Goal: Obtain resource: Download file/media

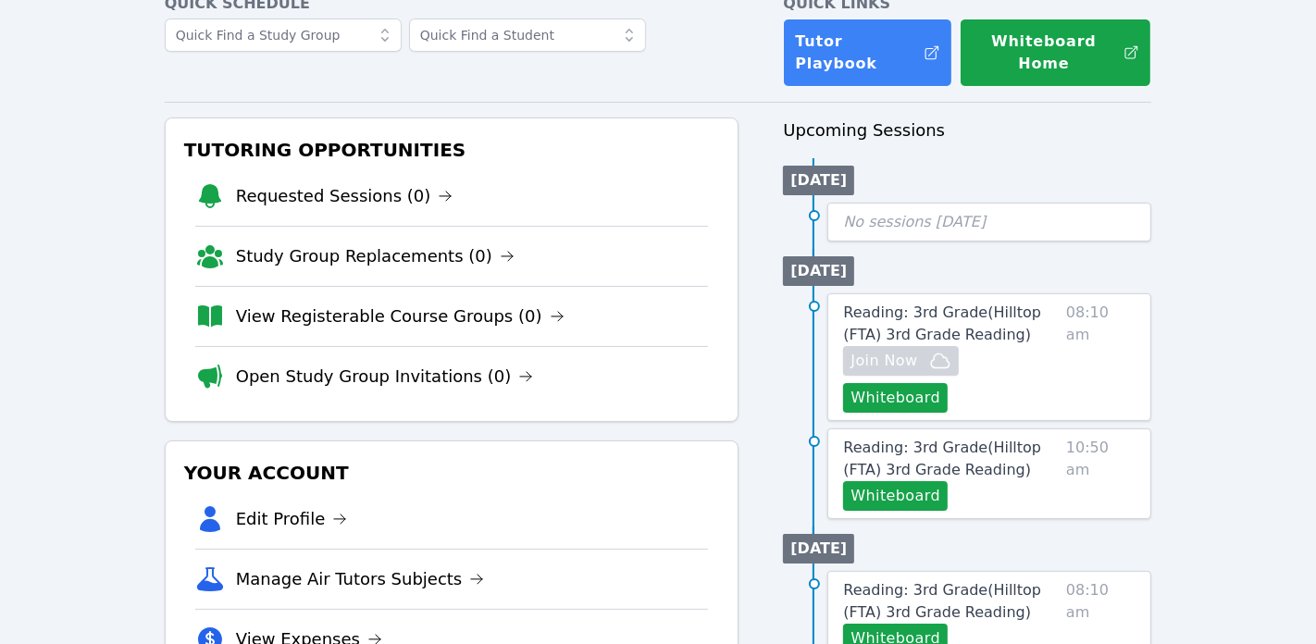
scroll to position [122, 0]
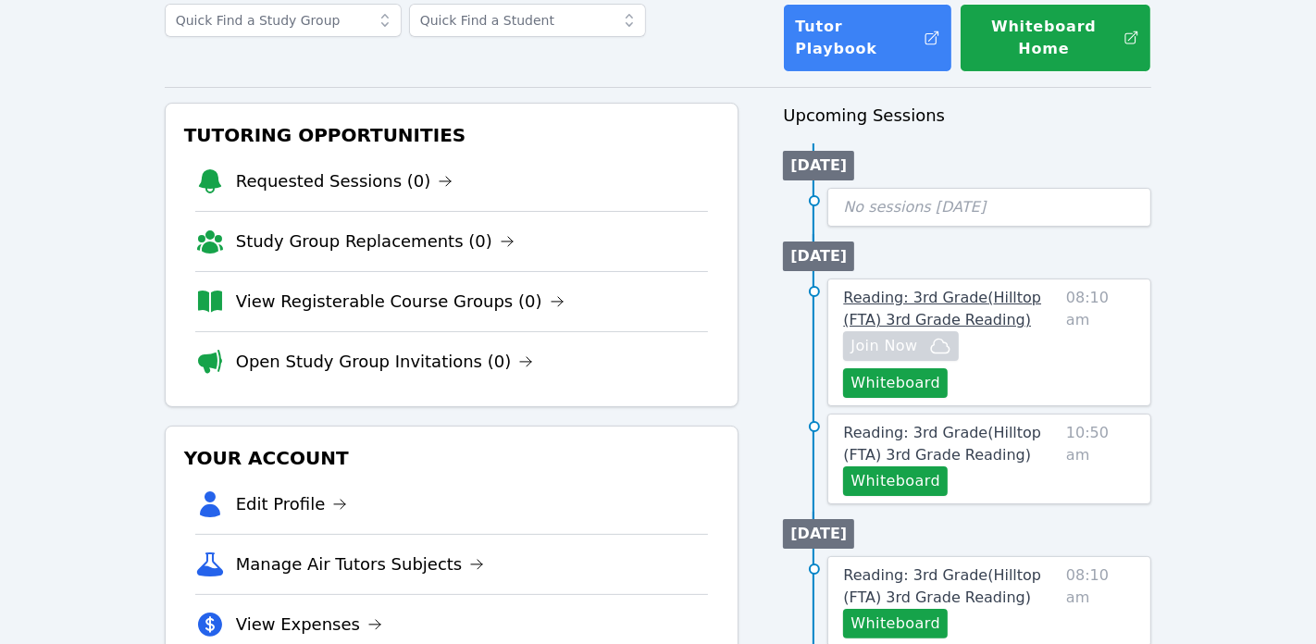
click at [948, 289] on span "Reading: 3rd Grade ( Hilltop (FTA) 3rd Grade Reading )" at bounding box center [942, 309] width 198 height 40
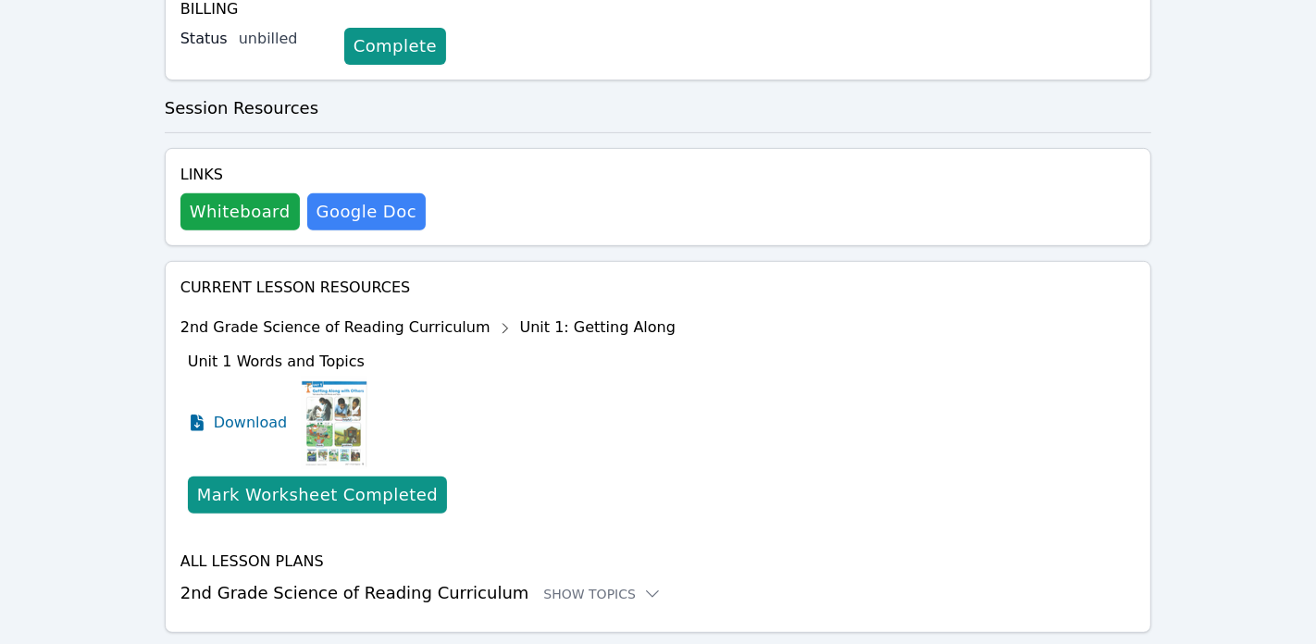
scroll to position [586, 0]
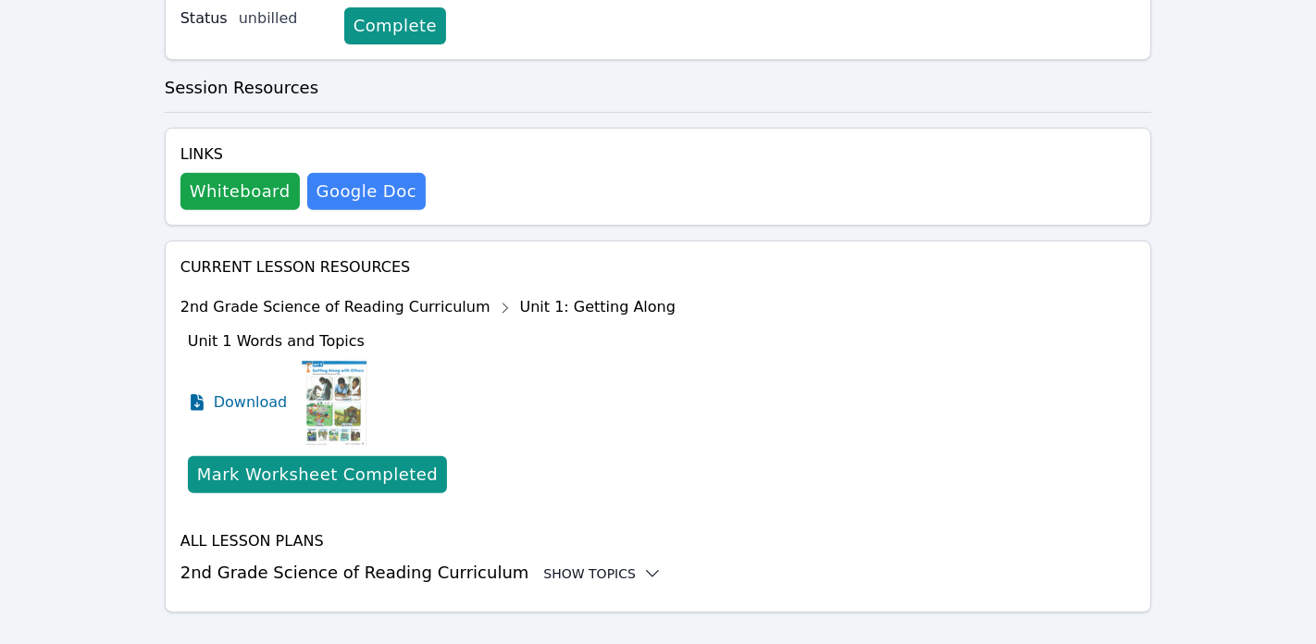
click at [604, 564] on div "Show Topics" at bounding box center [602, 573] width 118 height 19
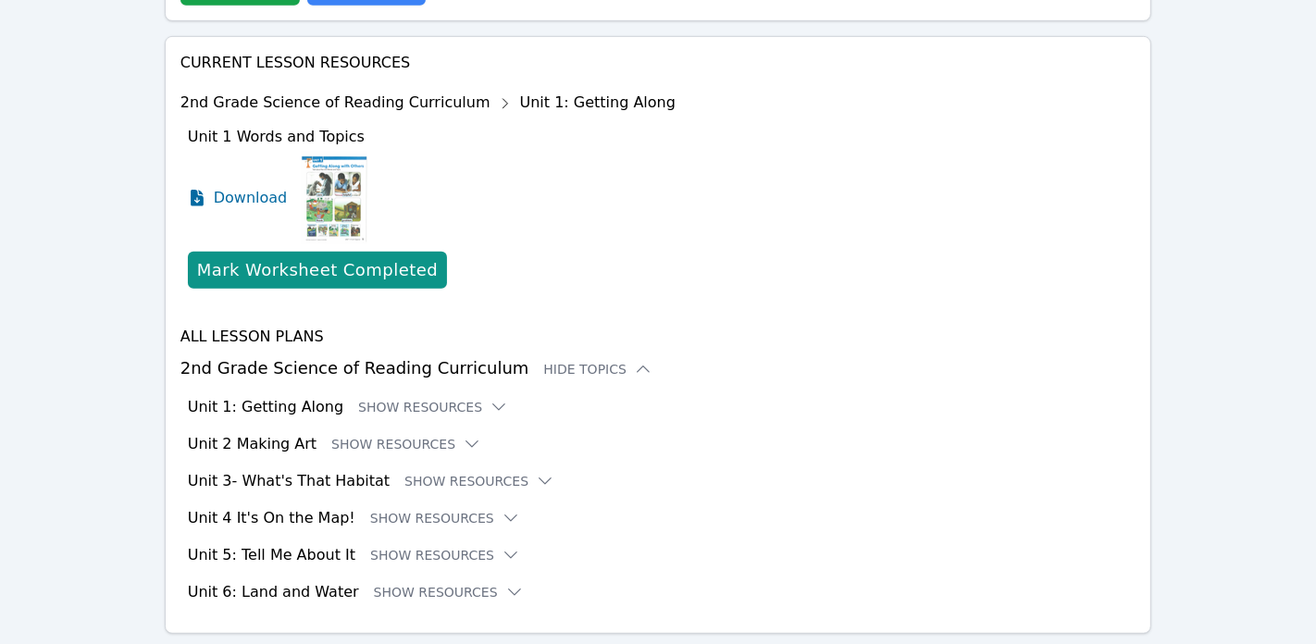
scroll to position [798, 0]
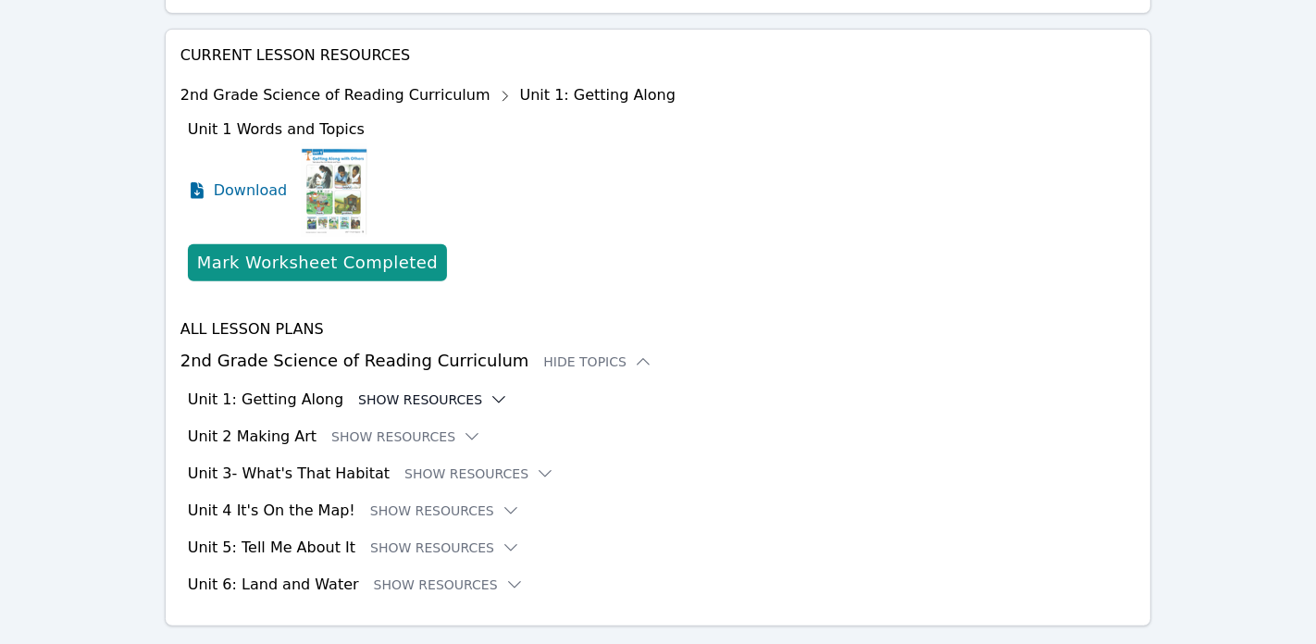
click at [490, 391] on icon at bounding box center [499, 400] width 19 height 19
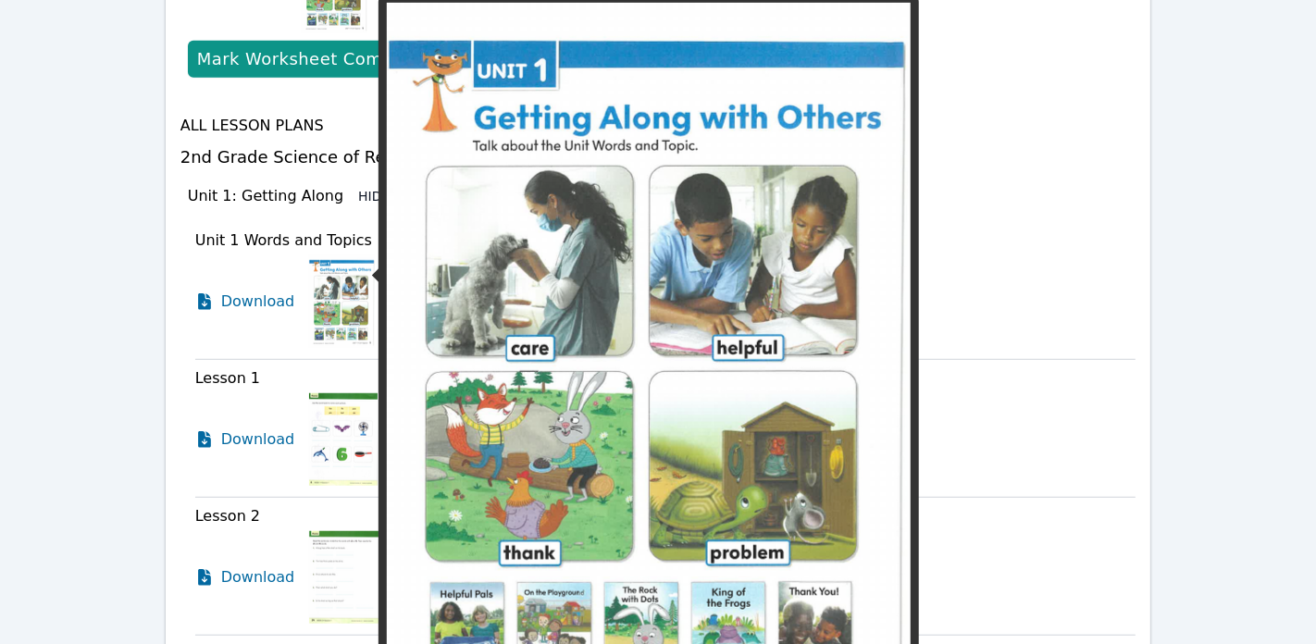
scroll to position [993, 0]
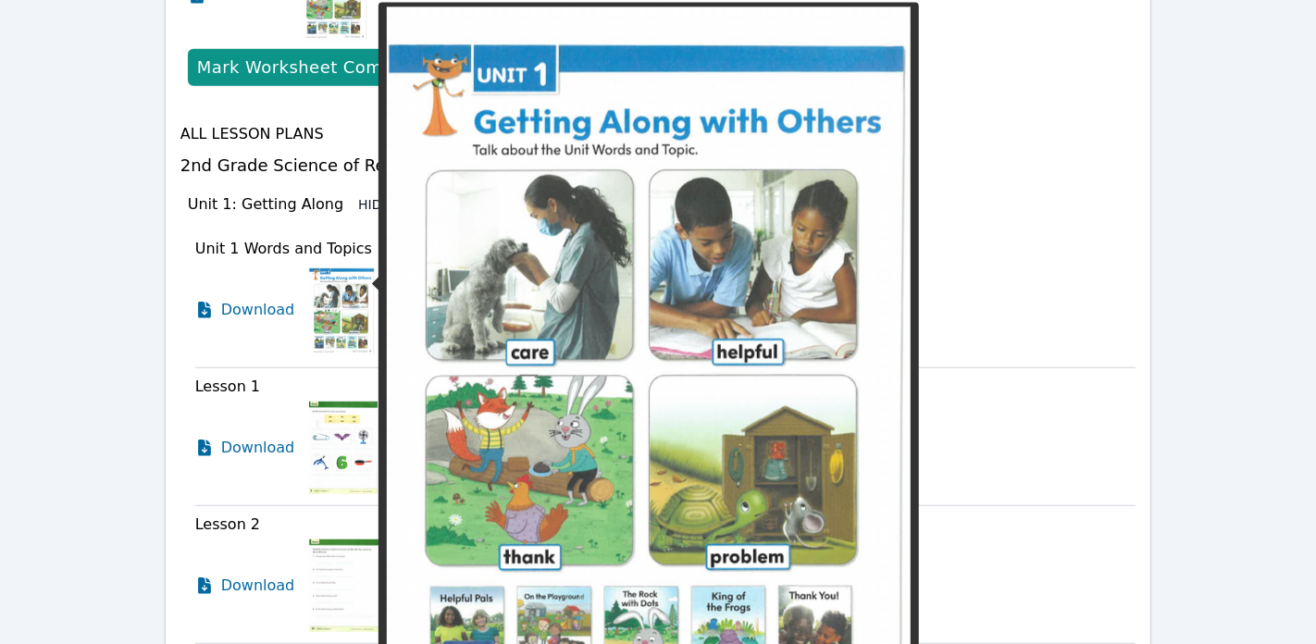
click at [334, 313] on img at bounding box center [342, 310] width 66 height 93
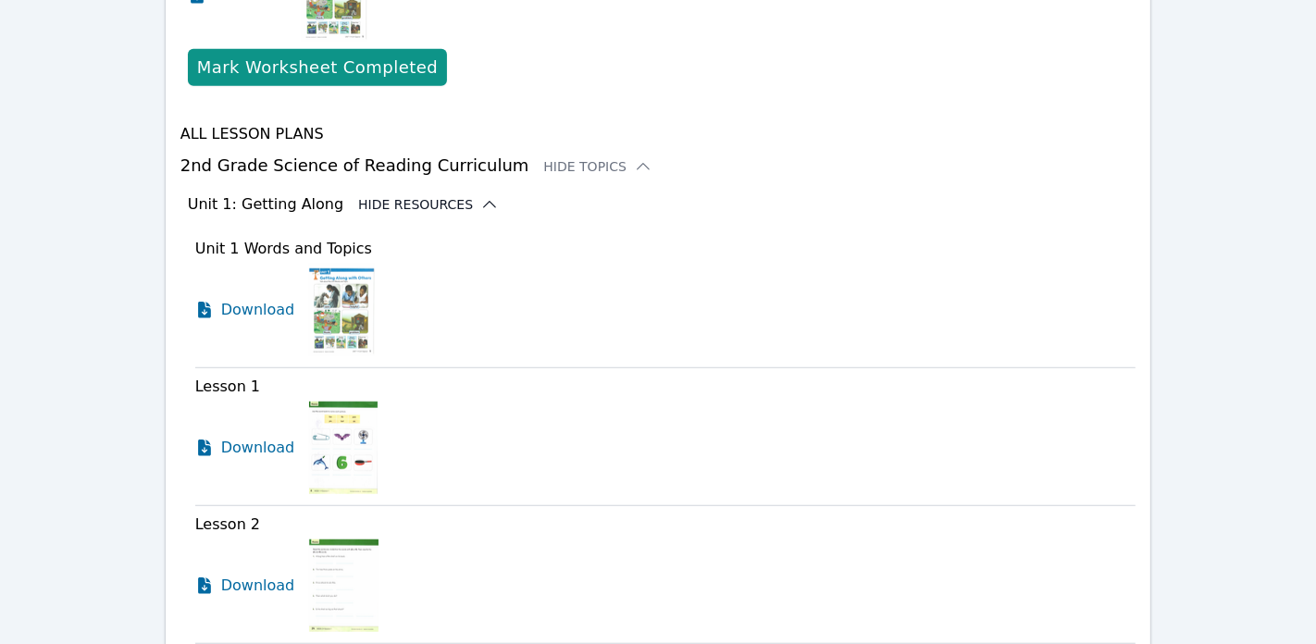
click at [334, 313] on img at bounding box center [342, 310] width 66 height 93
click at [247, 299] on span "Download" at bounding box center [262, 310] width 82 height 22
click at [255, 437] on span "Download" at bounding box center [262, 448] width 82 height 22
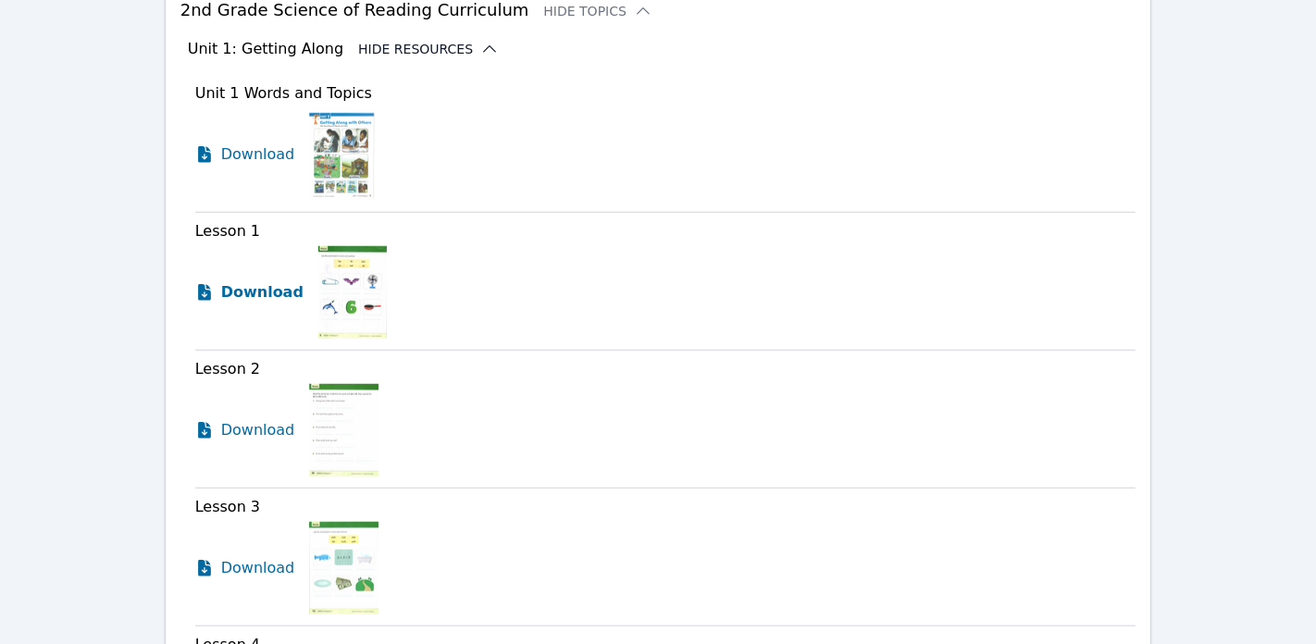
scroll to position [1188, 0]
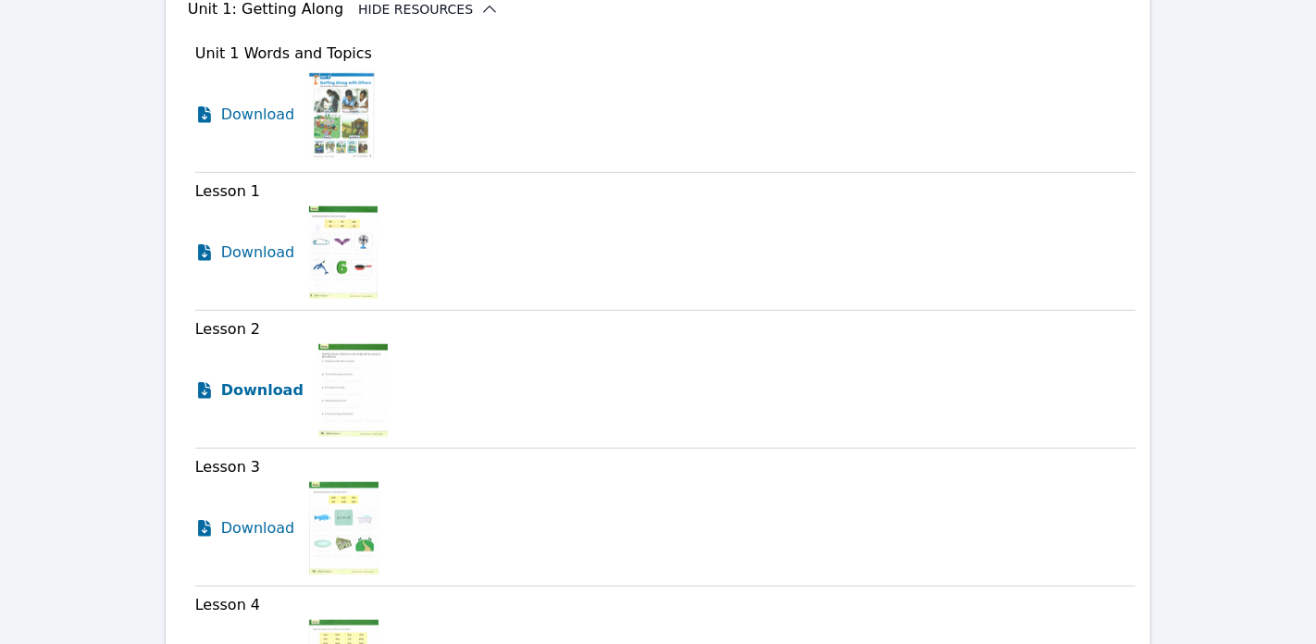
click at [246, 379] on span "Download" at bounding box center [262, 390] width 82 height 22
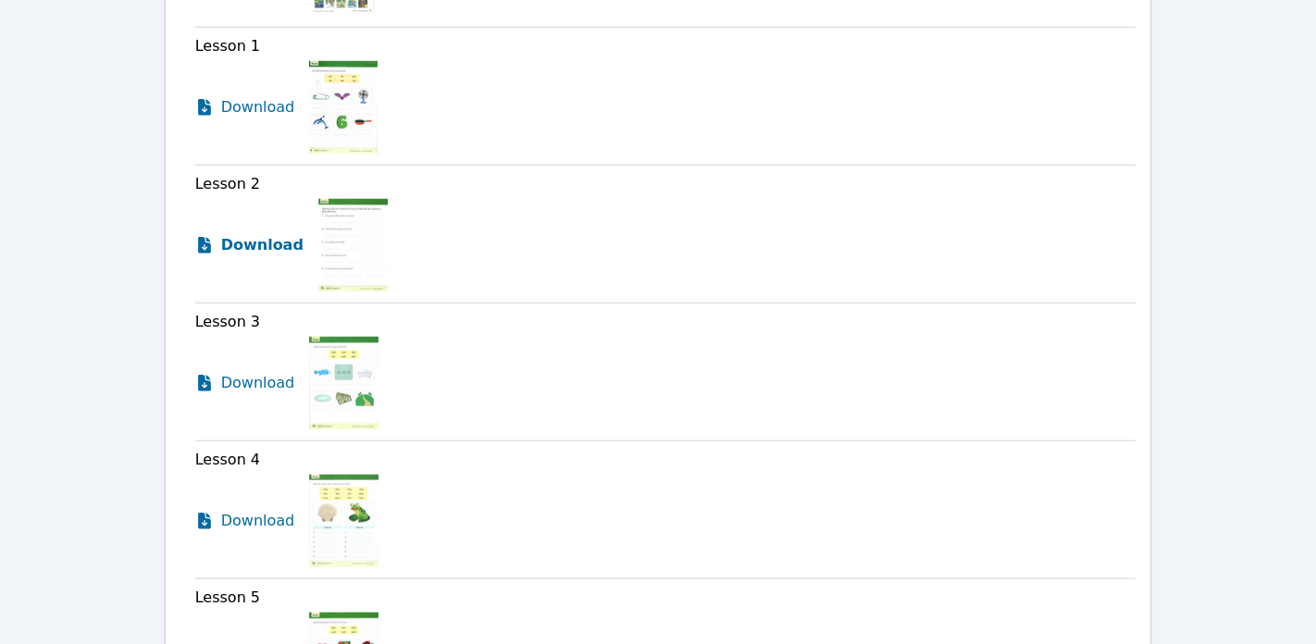
scroll to position [1336, 0]
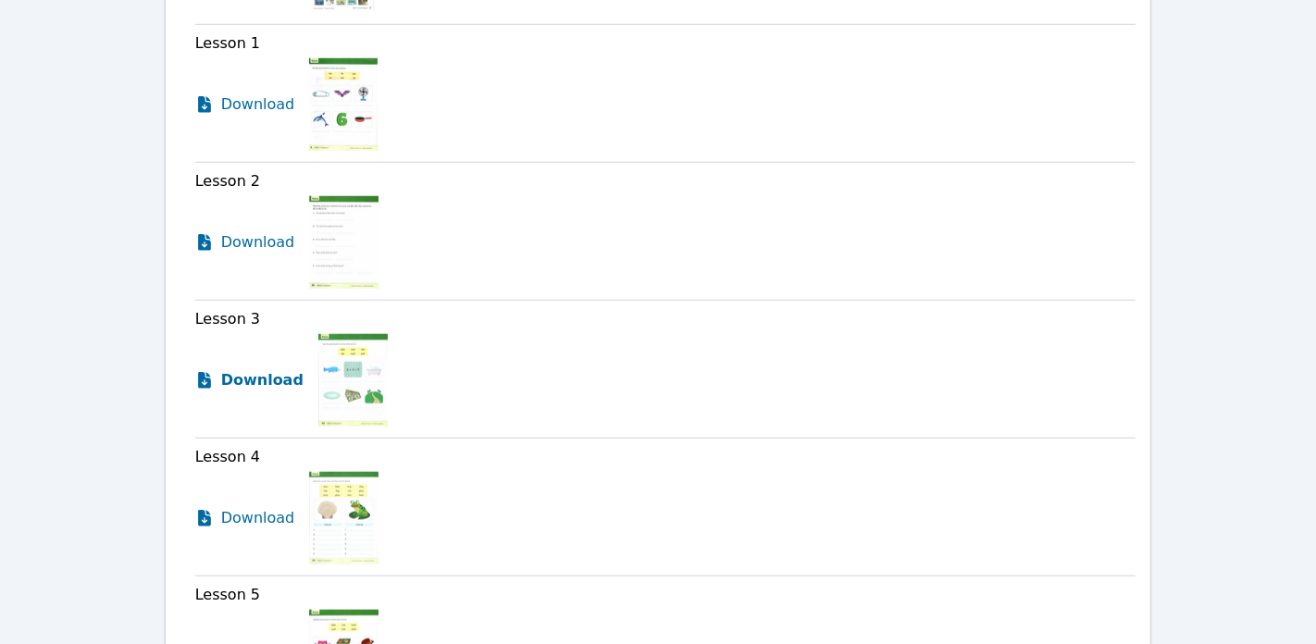
click at [245, 369] on span "Download" at bounding box center [262, 380] width 82 height 22
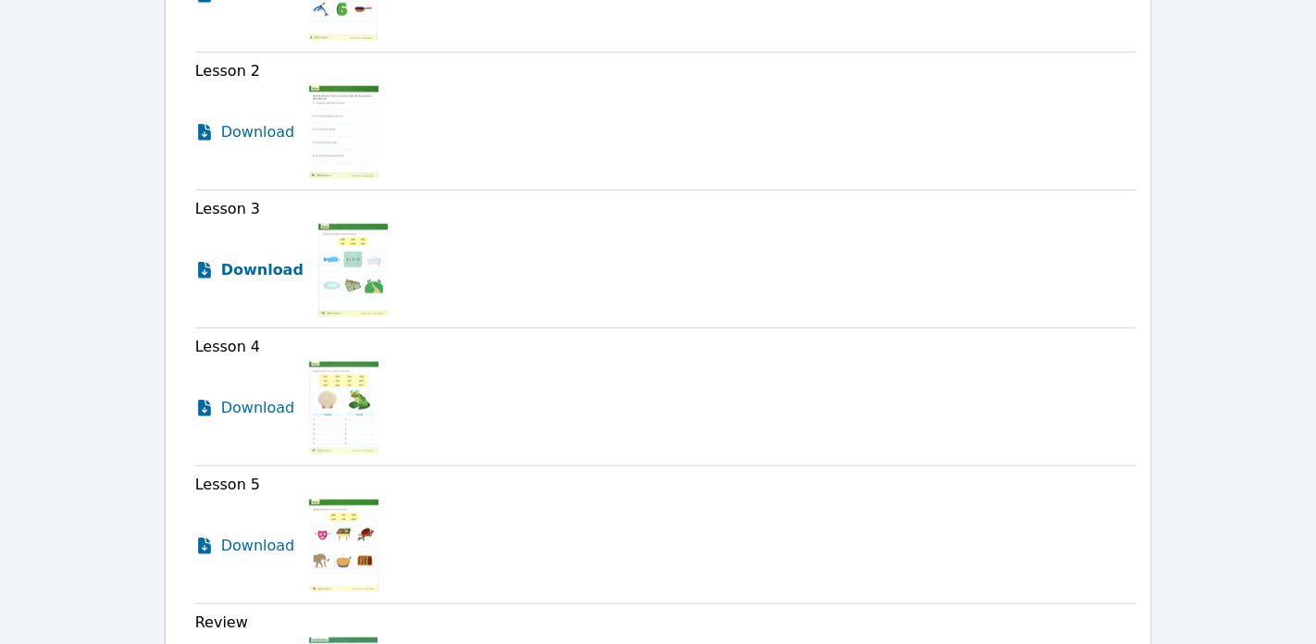
scroll to position [1451, 0]
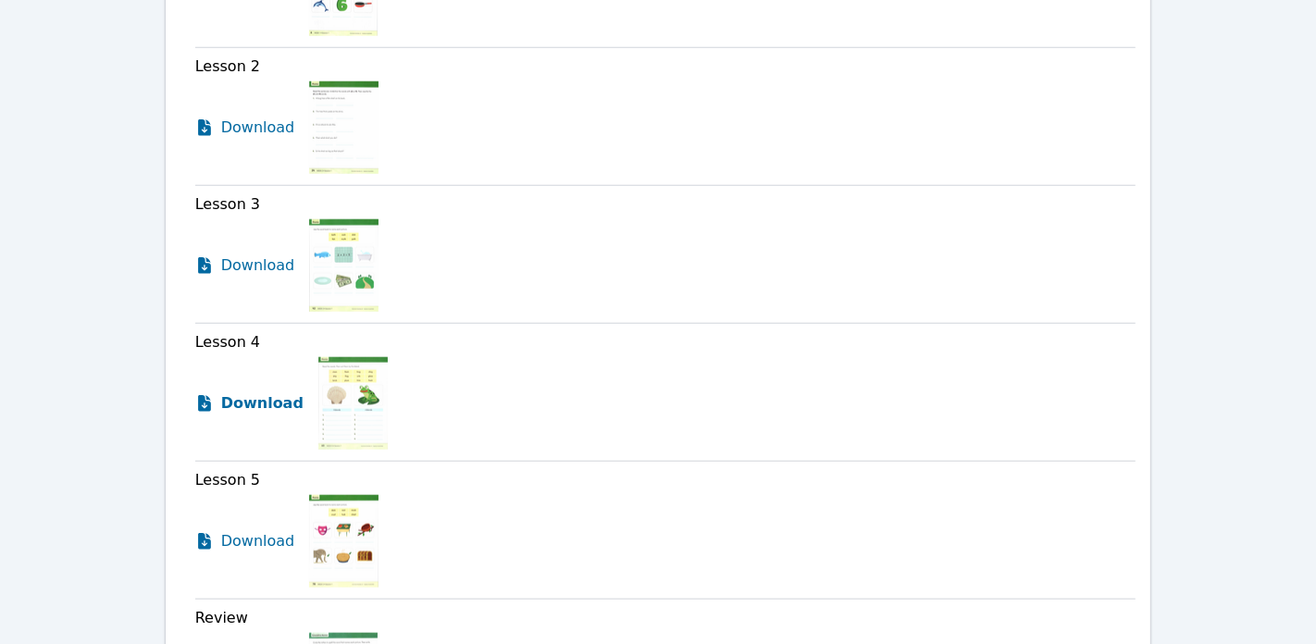
click at [252, 392] on span "Download" at bounding box center [262, 403] width 82 height 22
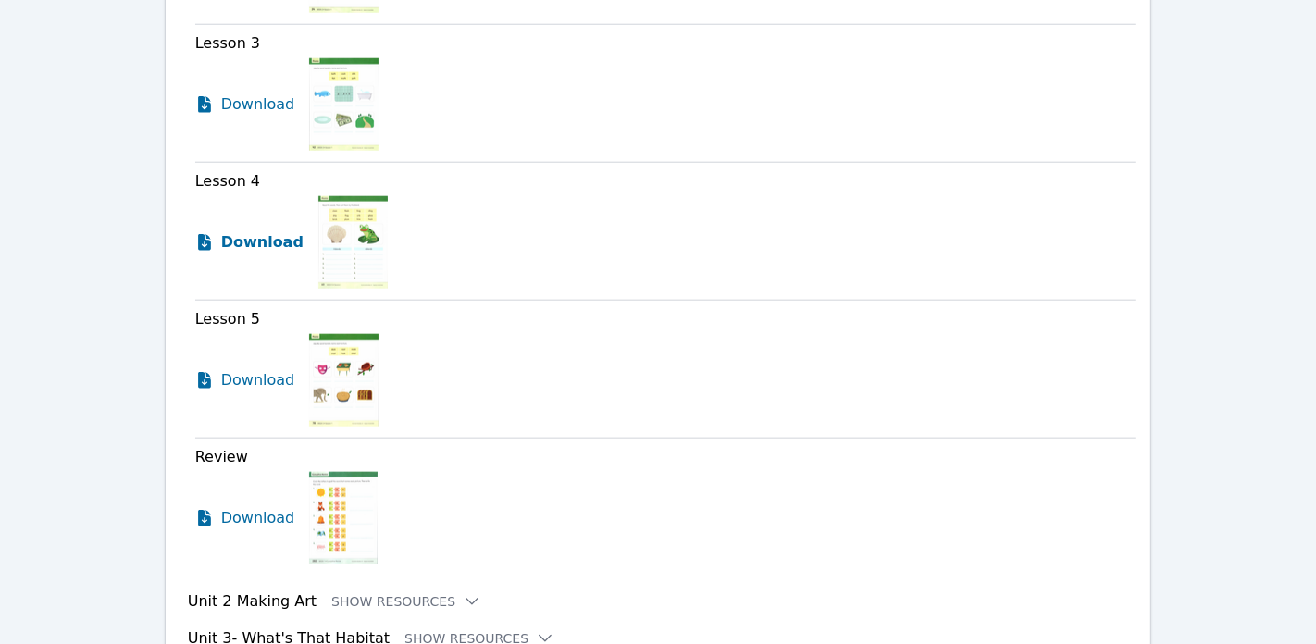
scroll to position [1649, 0]
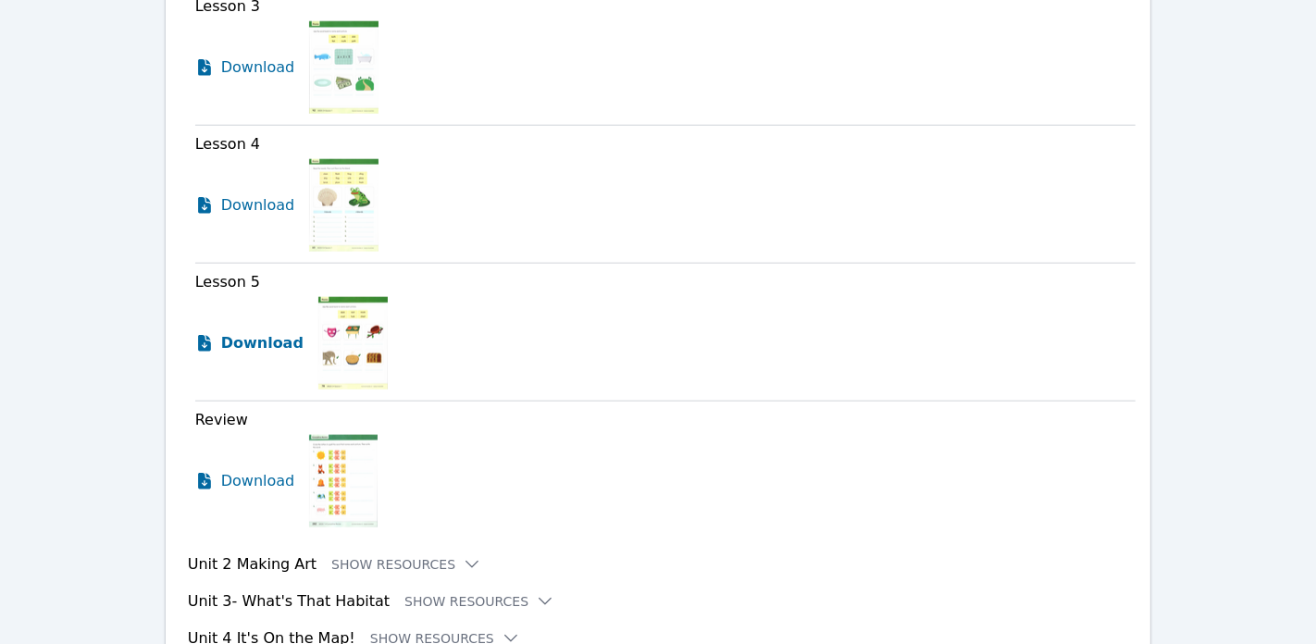
click at [243, 332] on span "Download" at bounding box center [262, 343] width 82 height 22
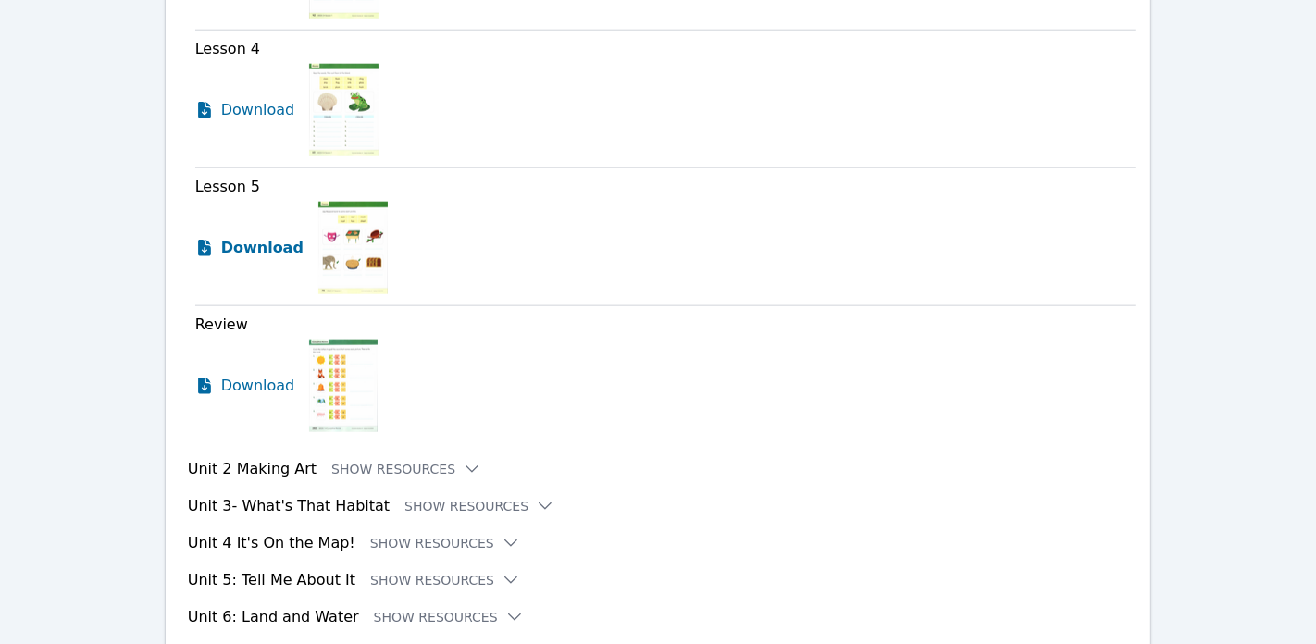
scroll to position [1783, 0]
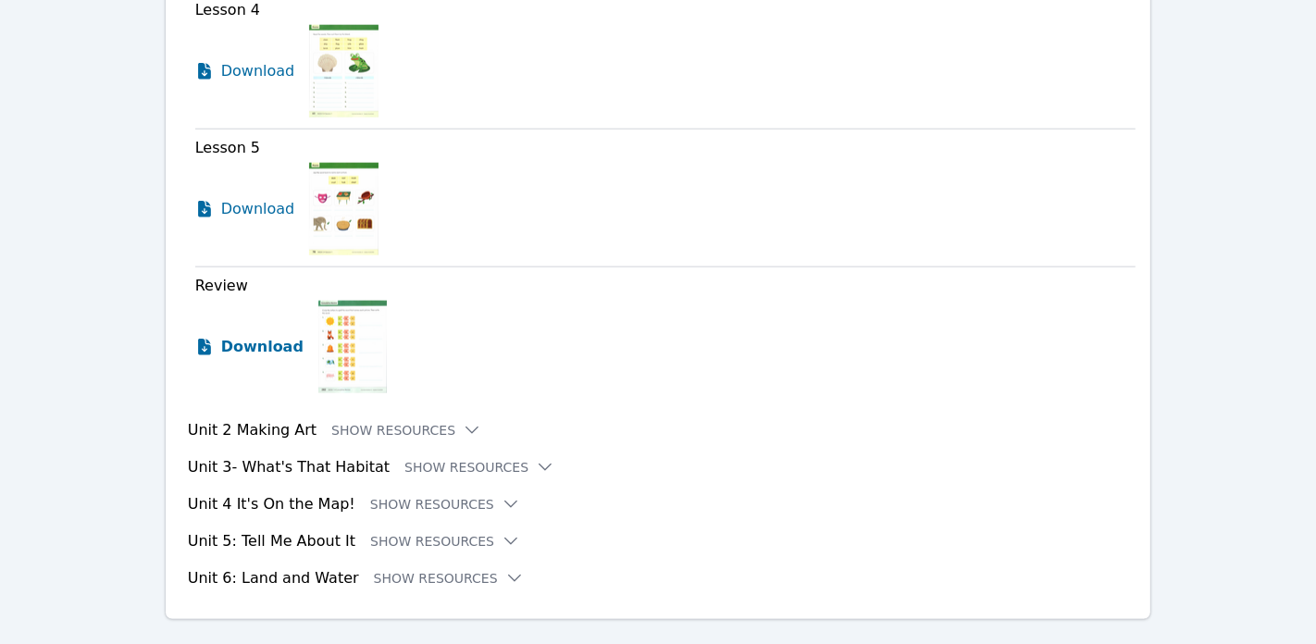
click at [260, 336] on span "Download" at bounding box center [262, 347] width 82 height 22
click at [463, 421] on icon at bounding box center [472, 430] width 19 height 19
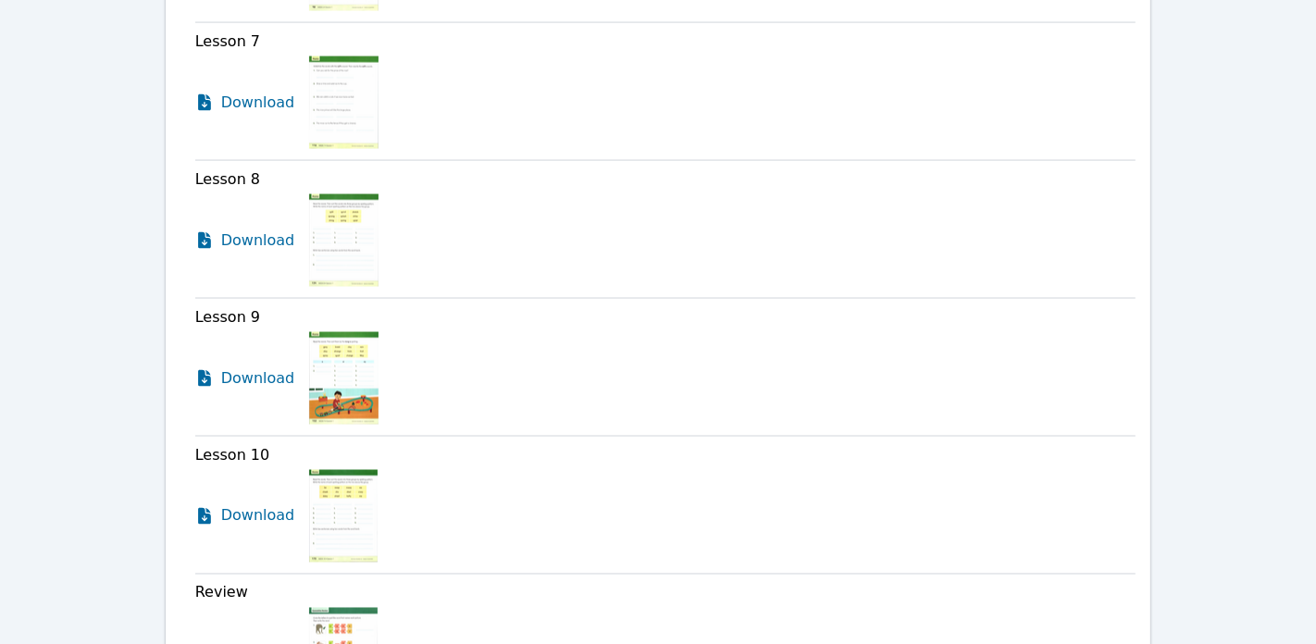
scroll to position [2764, 0]
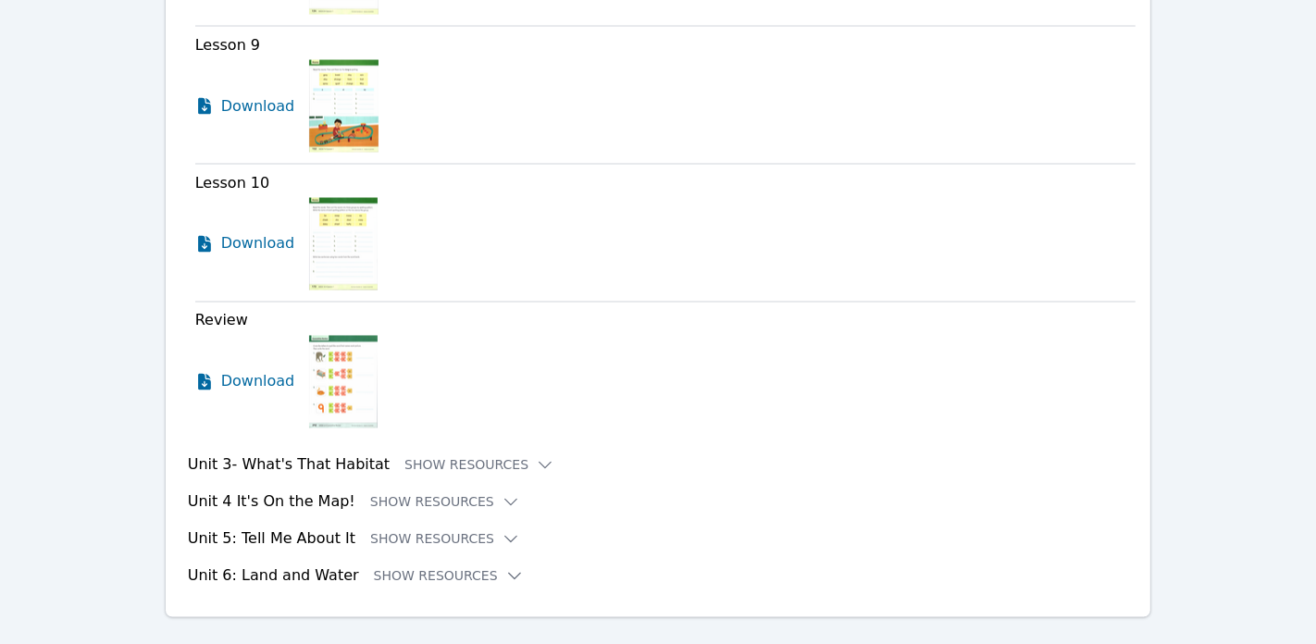
click at [515, 454] on div "Unit 3- What's That Habitat Show Resources" at bounding box center [662, 465] width 949 height 22
click at [540, 463] on icon at bounding box center [546, 466] width 12 height 6
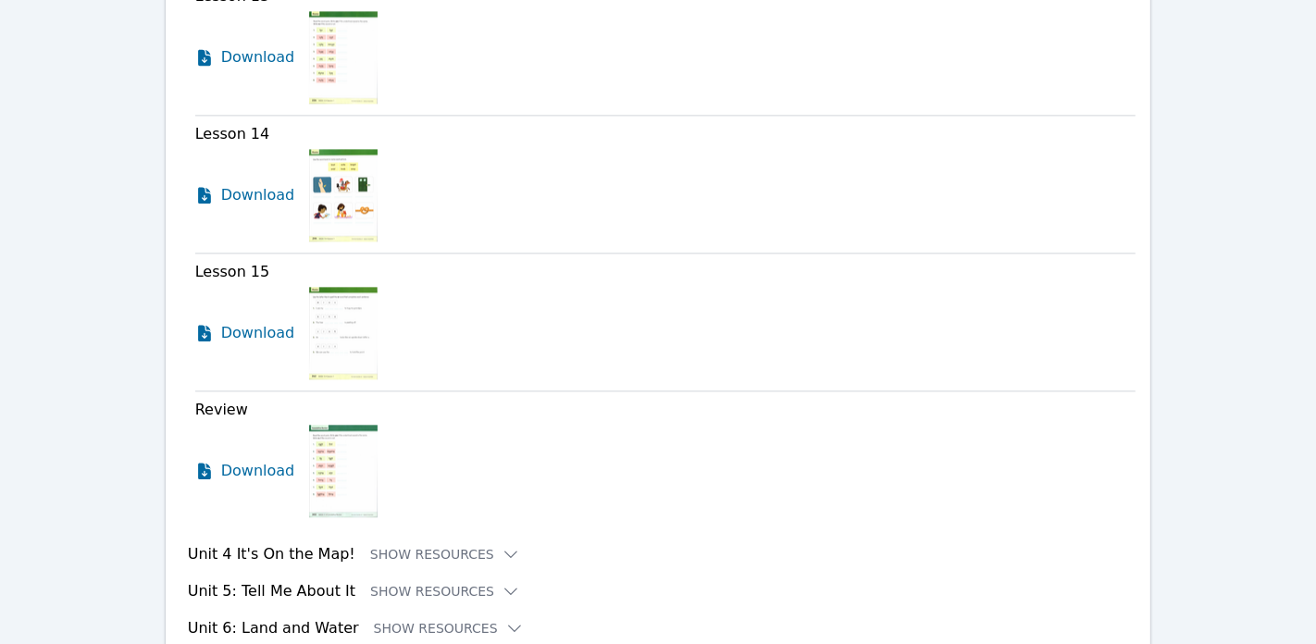
scroll to position [3603, 0]
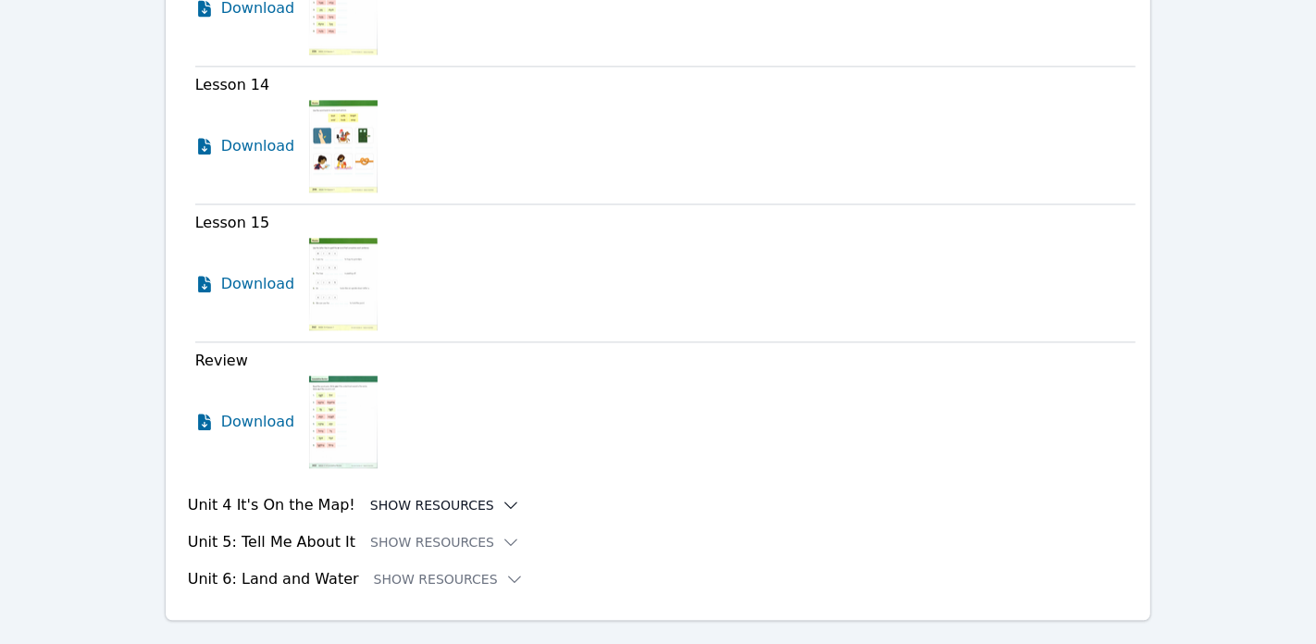
click at [502, 496] on icon at bounding box center [511, 505] width 19 height 19
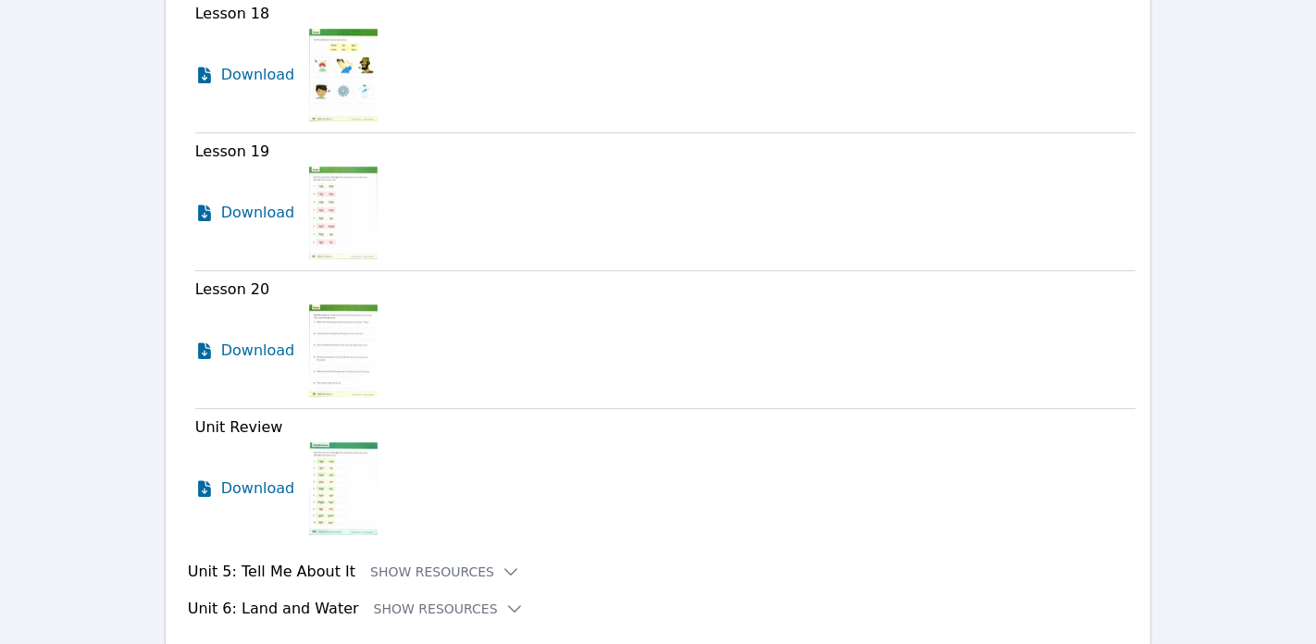
scroll to position [4579, 0]
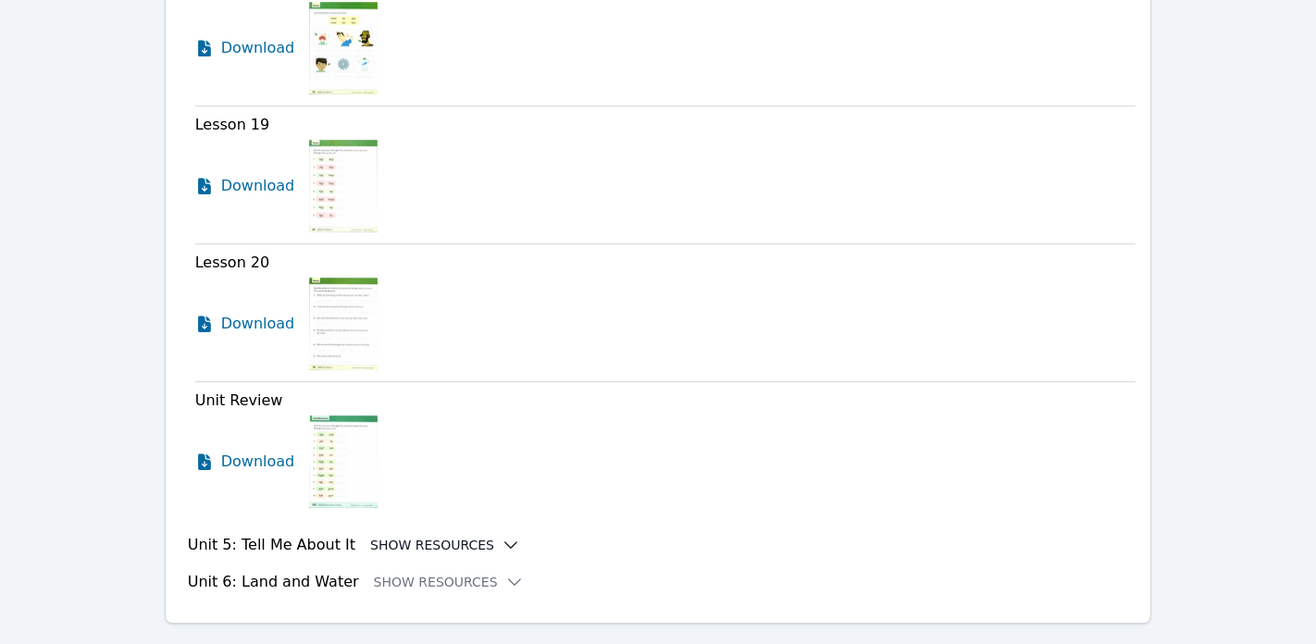
click at [502, 536] on icon at bounding box center [511, 545] width 19 height 19
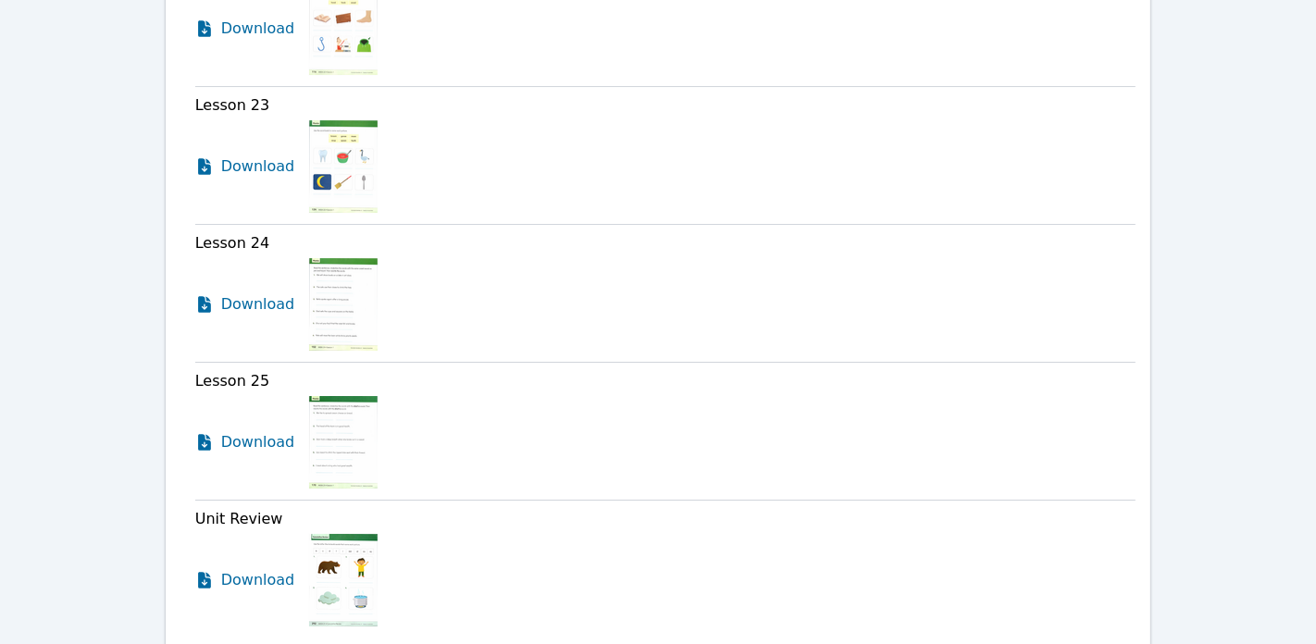
scroll to position [5555, 0]
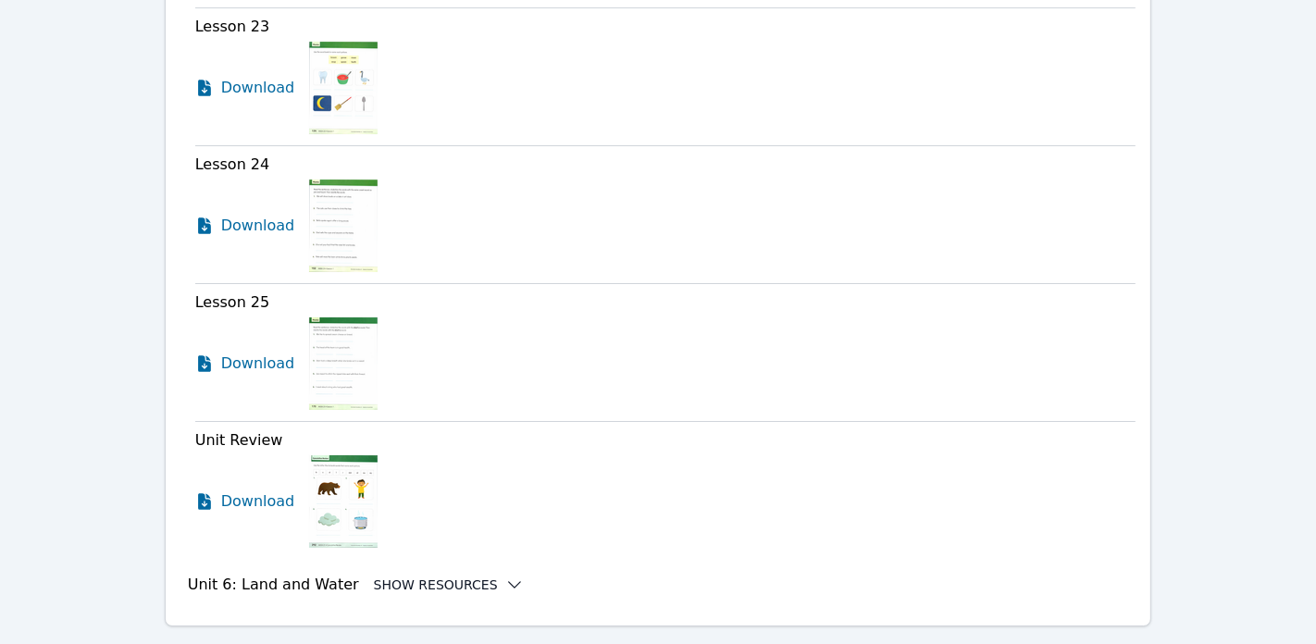
click at [505, 576] on icon at bounding box center [514, 585] width 19 height 19
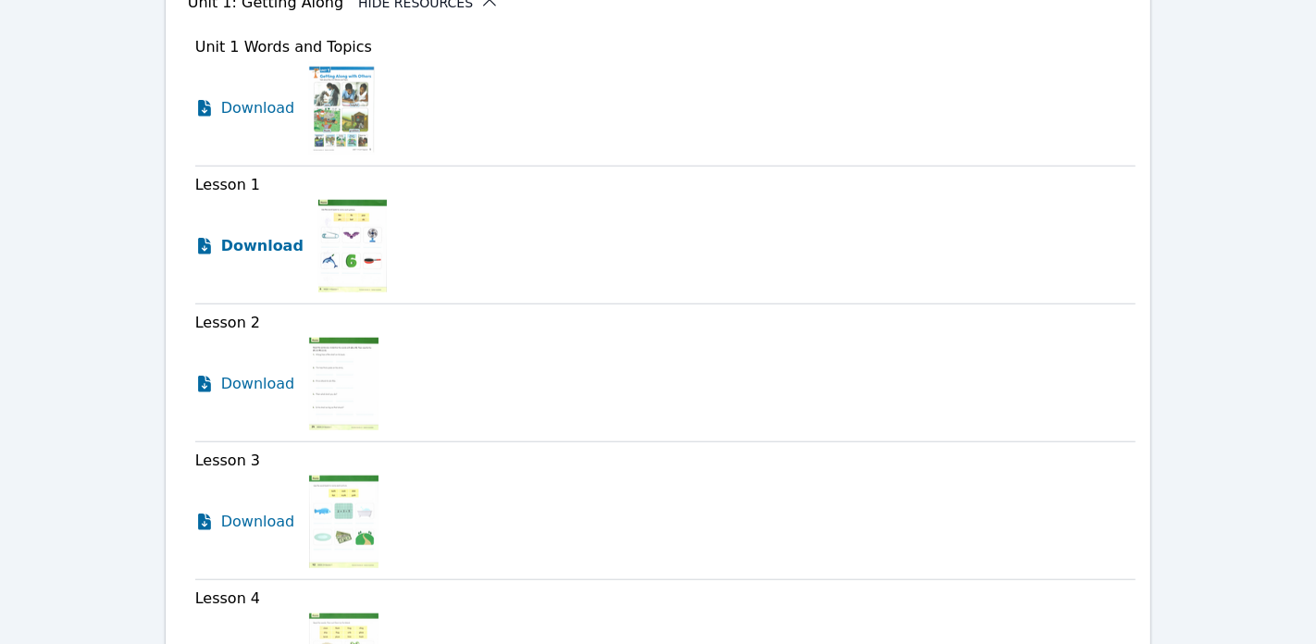
scroll to position [1189, 0]
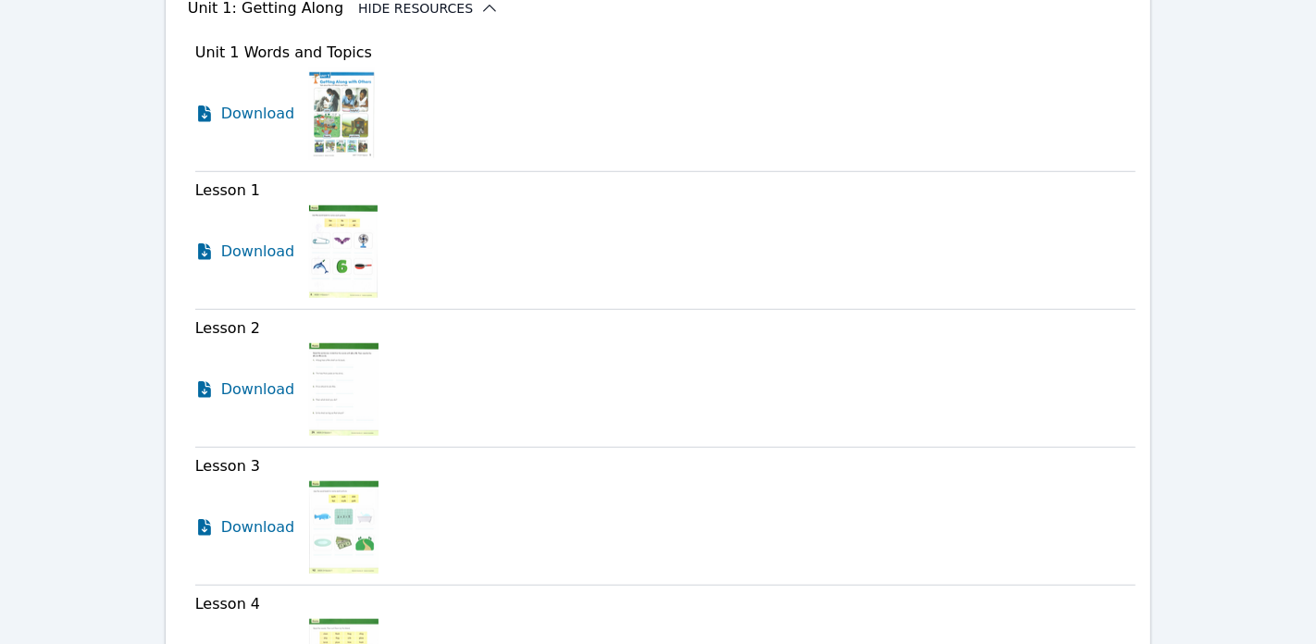
click at [309, 91] on img at bounding box center [342, 114] width 66 height 93
click at [332, 87] on img at bounding box center [342, 114] width 66 height 93
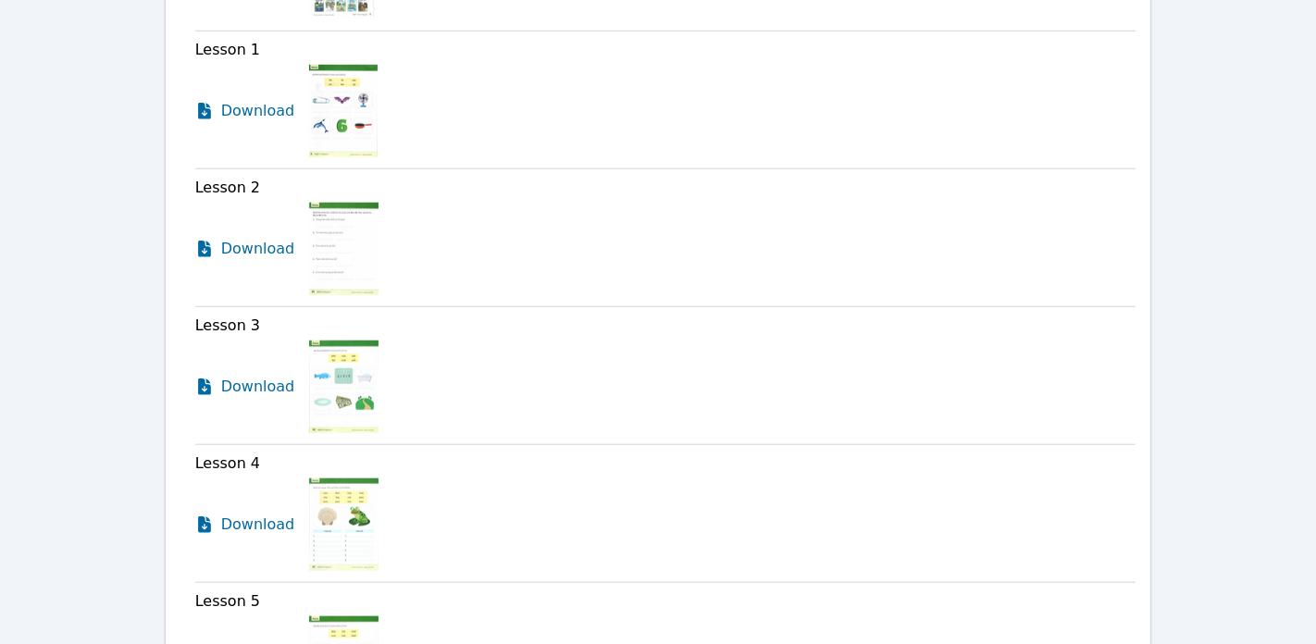
scroll to position [1288, 0]
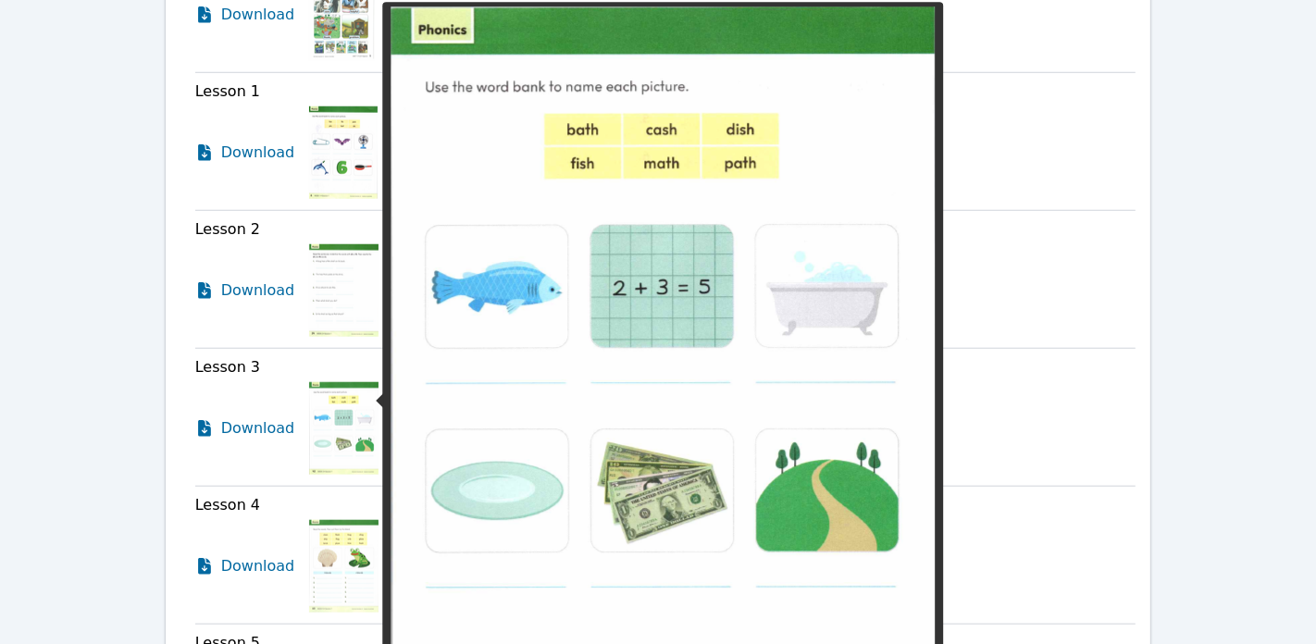
click at [323, 382] on img at bounding box center [343, 428] width 69 height 93
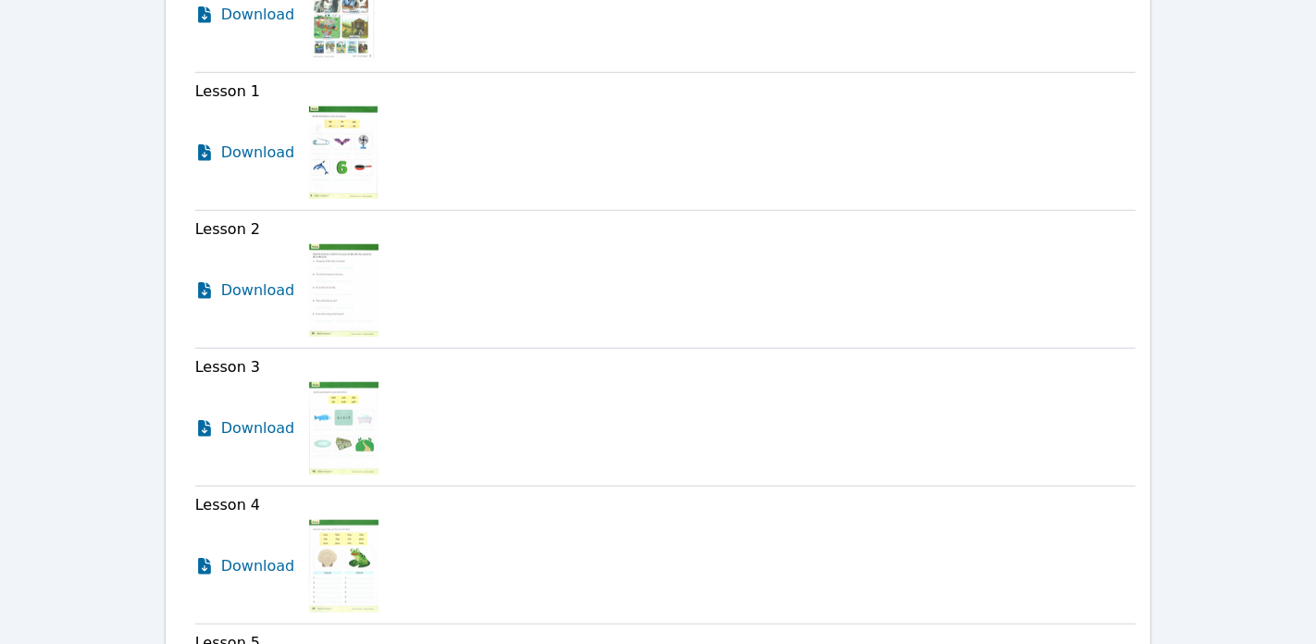
click at [323, 382] on img at bounding box center [343, 428] width 69 height 93
click at [340, 403] on img at bounding box center [343, 428] width 69 height 93
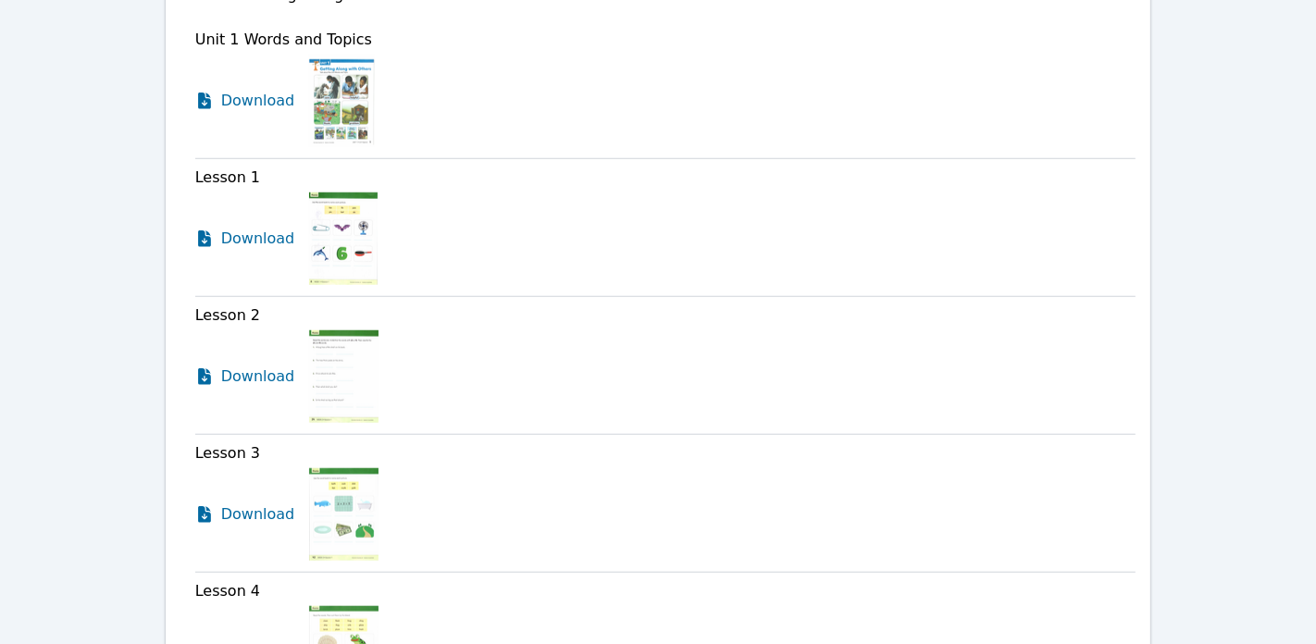
scroll to position [1175, 0]
